Goal: Navigation & Orientation: Understand site structure

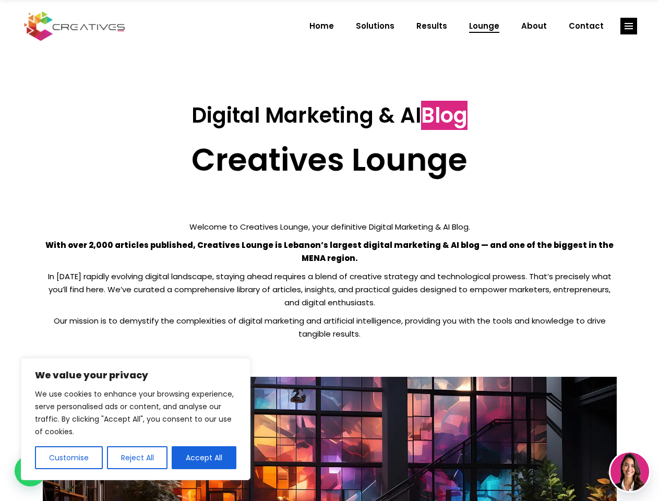
click at [329, 251] on p "With over 2,000 articles published, Creatives Lounge is Lebanon’s largest digit…" at bounding box center [330, 252] width 574 height 26
click at [68, 458] on button "Customise" at bounding box center [69, 457] width 68 height 23
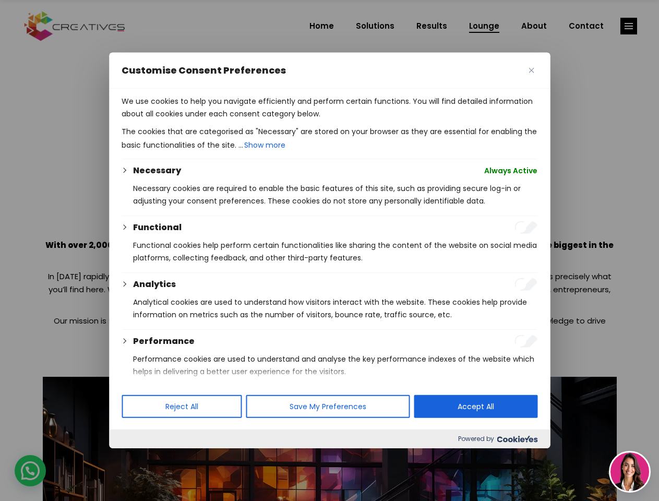
click at [137, 458] on div at bounding box center [329, 250] width 659 height 501
click at [204, 120] on p "We use cookies to help you navigate efficiently and perform certain functions. …" at bounding box center [330, 107] width 416 height 25
click at [629, 26] on div at bounding box center [329, 250] width 659 height 501
click at [630, 472] on img at bounding box center [630, 472] width 39 height 39
